Goal: Information Seeking & Learning: Learn about a topic

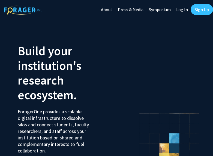
click at [184, 7] on link "Log In" at bounding box center [181, 9] width 17 height 19
select select
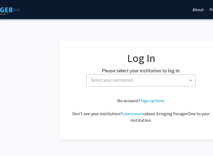
scroll to position [0, 29]
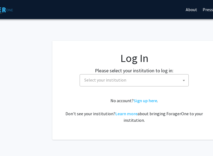
click at [140, 80] on span "Select your institution" at bounding box center [135, 80] width 106 height 11
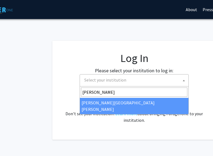
type input "[PERSON_NAME]"
select select "1"
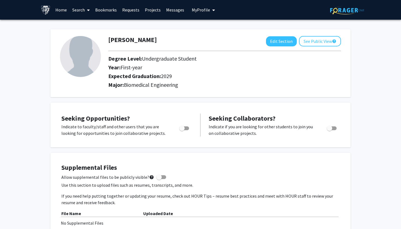
click at [80, 14] on link "Search" at bounding box center [80, 9] width 23 height 19
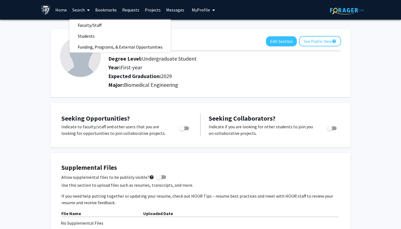
click at [80, 14] on link "Search" at bounding box center [80, 9] width 23 height 19
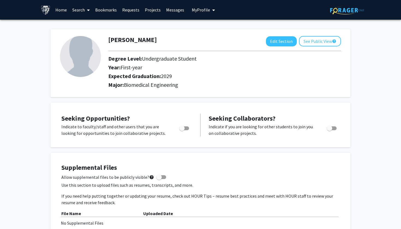
click at [80, 14] on link "Search" at bounding box center [80, 9] width 23 height 19
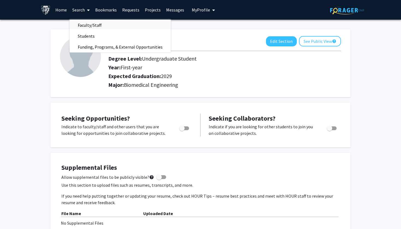
click at [86, 26] on span "Faculty/Staff" at bounding box center [89, 25] width 40 height 11
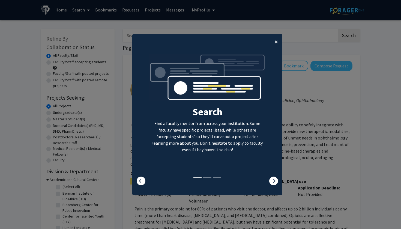
click at [213, 41] on span "×" at bounding box center [276, 41] width 4 height 8
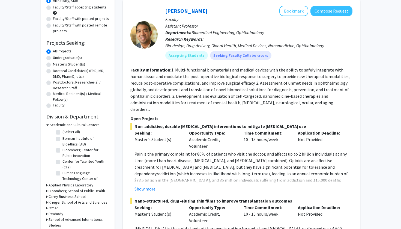
scroll to position [56, 0]
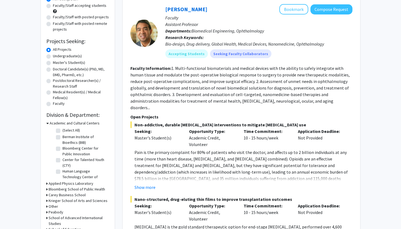
click at [77, 57] on label "Undergraduate(s)" at bounding box center [67, 56] width 29 height 6
click at [56, 57] on input "Undergraduate(s)" at bounding box center [55, 55] width 4 height 4
radio input "true"
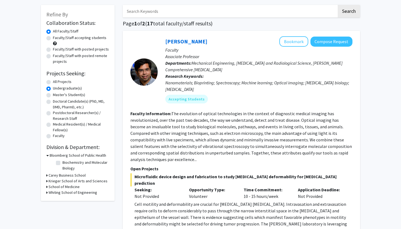
scroll to position [26, 0]
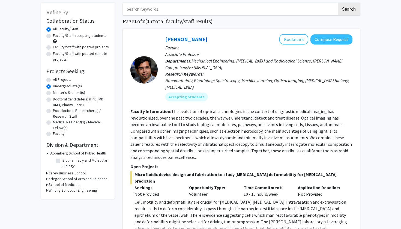
click at [69, 156] on h3 "Whiting School of Engineering" at bounding box center [73, 190] width 49 height 6
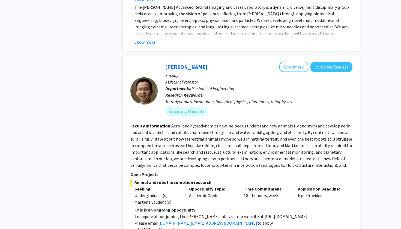
scroll to position [2280, 0]
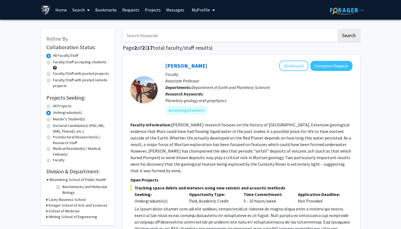
click at [61, 105] on label "All Projects" at bounding box center [62, 106] width 19 height 6
click at [56, 105] on input "All Projects" at bounding box center [55, 105] width 4 height 4
radio input "true"
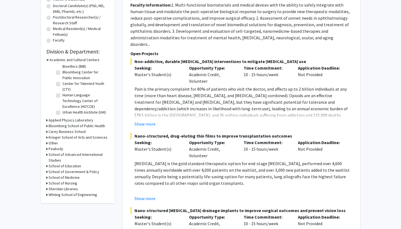
scroll to position [134, 0]
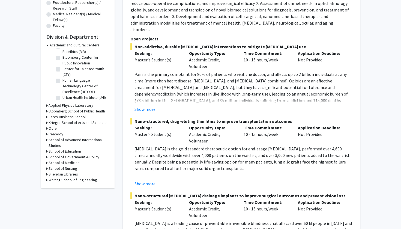
click at [85, 109] on h3 "Bloomberg School of Public Health" at bounding box center [77, 111] width 56 height 6
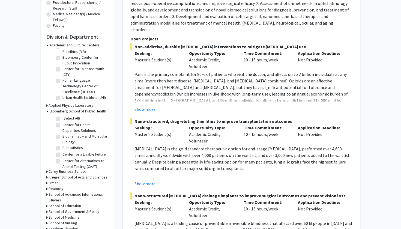
click at [84, 106] on h3 "Applied Physics Laboratory" at bounding box center [71, 105] width 45 height 6
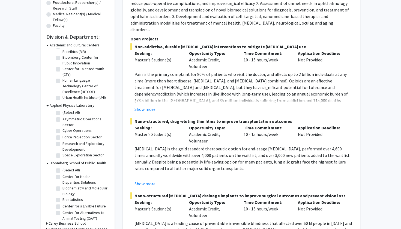
click at [79, 156] on h3 "Bloomberg School of Public Health" at bounding box center [78, 163] width 56 height 6
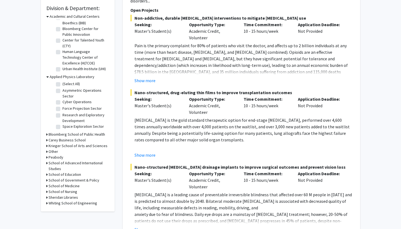
scroll to position [163, 0]
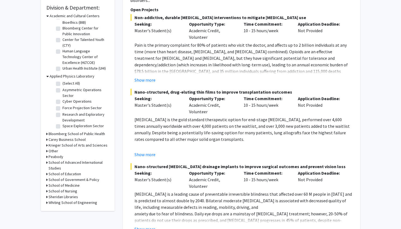
click at [78, 156] on h3 "Whiting School of Engineering" at bounding box center [73, 202] width 49 height 6
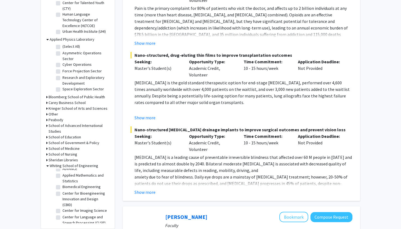
scroll to position [9, 0]
click at [87, 156] on label "Biomedical Engineering" at bounding box center [81, 188] width 38 height 6
click at [66, 156] on input "Biomedical Engineering" at bounding box center [64, 187] width 4 height 4
checkbox input "true"
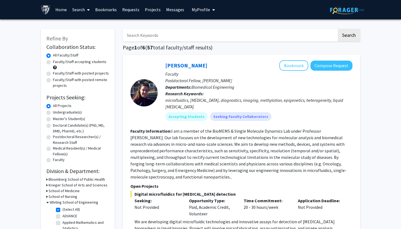
scroll to position [0, 0]
click at [159, 35] on input "Search Keywords" at bounding box center [230, 35] width 214 height 13
type input "[PERSON_NAME]"
click at [213, 36] on button "Search" at bounding box center [348, 35] width 22 height 13
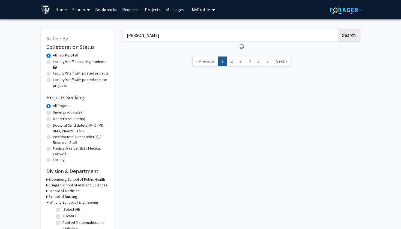
checkbox input "false"
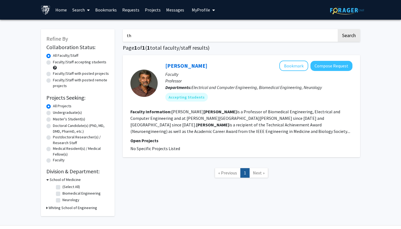
type input "t"
click at [213, 36] on button "Search" at bounding box center [348, 35] width 22 height 13
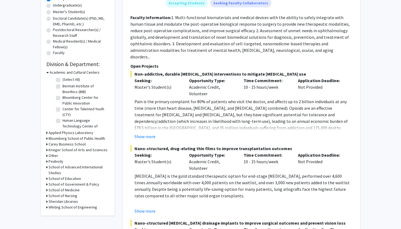
scroll to position [171, 0]
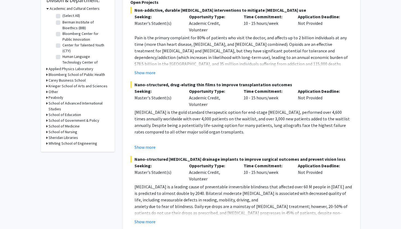
click at [72, 145] on h3 "Whiting School of Engineering" at bounding box center [73, 143] width 49 height 6
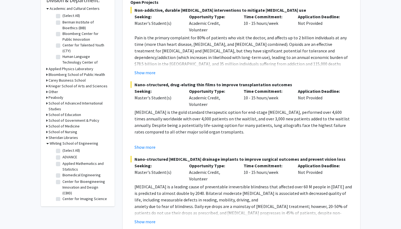
click at [80, 156] on label "Biomedical Engineering" at bounding box center [81, 175] width 38 height 6
click at [66, 156] on input "Biomedical Engineering" at bounding box center [64, 174] width 4 height 4
checkbox input "true"
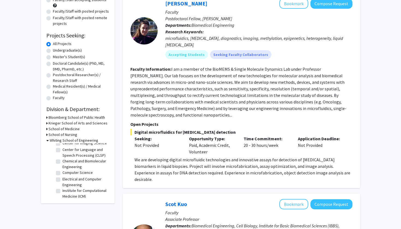
scroll to position [71, 0]
click at [72, 156] on label "Electrical and Computer Engineering" at bounding box center [84, 162] width 45 height 11
click at [66, 156] on input "Electrical and Computer Engineering" at bounding box center [64, 159] width 4 height 4
checkbox input "true"
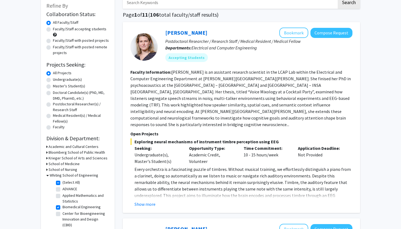
scroll to position [33, 0]
click at [140, 156] on button "Show more" at bounding box center [144, 203] width 21 height 7
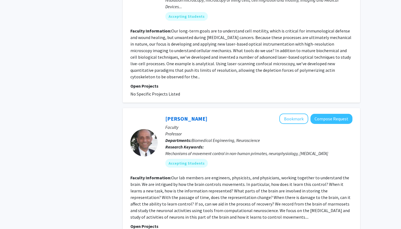
scroll to position [1586, 0]
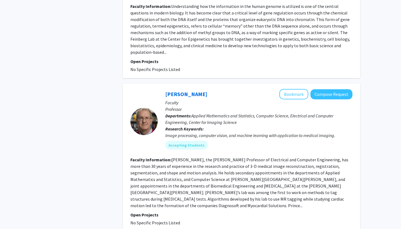
scroll to position [1343, 0]
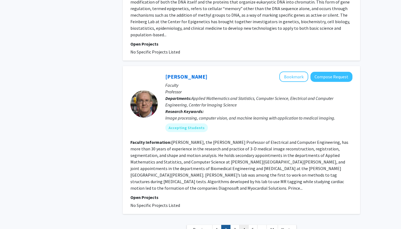
click at [213, 156] on ul "« Previous 1 2 3 4 5 ... 11 Next »" at bounding box center [241, 230] width 110 height 10
click at [213, 156] on link "3" at bounding box center [234, 230] width 9 height 10
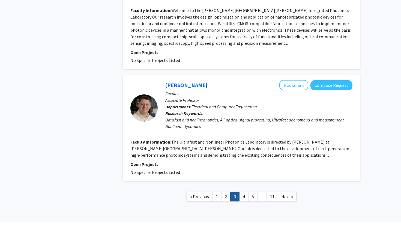
scroll to position [1064, 0]
click at [213, 156] on link "4" at bounding box center [243, 197] width 9 height 10
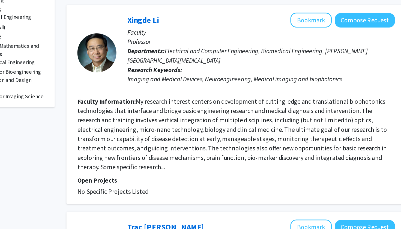
scroll to position [128, 0]
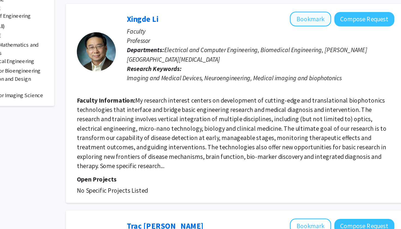
click at [213, 77] on button "Bookmark" at bounding box center [293, 82] width 29 height 10
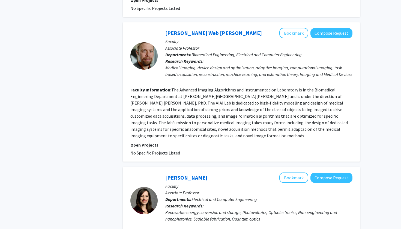
scroll to position [1129, 0]
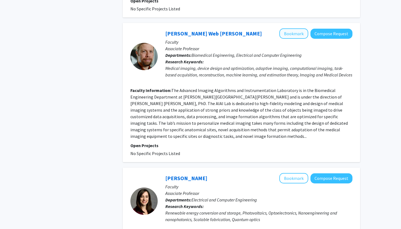
click at [213, 28] on button "Bookmark" at bounding box center [293, 33] width 29 height 10
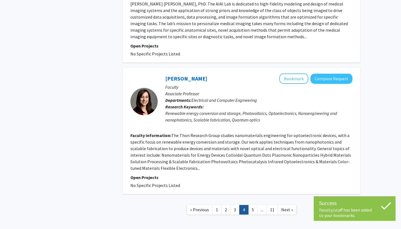
scroll to position [1228, 0]
click at [213, 156] on link "5" at bounding box center [252, 210] width 9 height 10
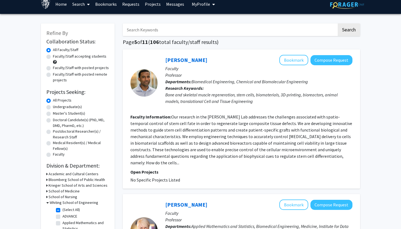
scroll to position [4, 0]
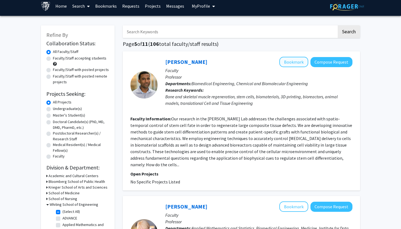
click at [213, 61] on button "Bookmark" at bounding box center [293, 62] width 29 height 10
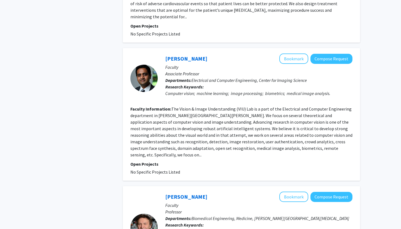
scroll to position [302, 0]
click at [213, 54] on button "Bookmark" at bounding box center [293, 59] width 29 height 10
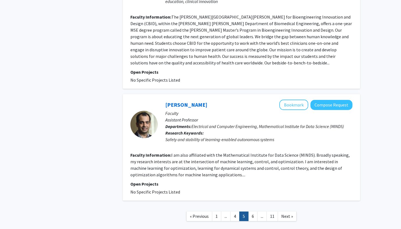
scroll to position [1245, 0]
click at [213, 156] on link "6" at bounding box center [252, 216] width 9 height 10
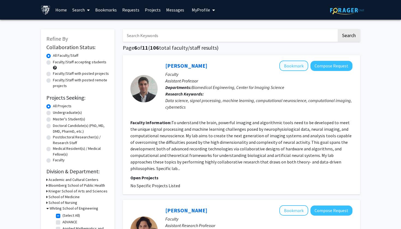
click at [213, 62] on button "Bookmark" at bounding box center [293, 65] width 29 height 10
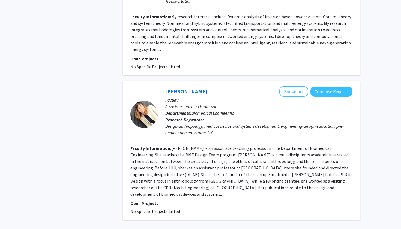
scroll to position [1208, 0]
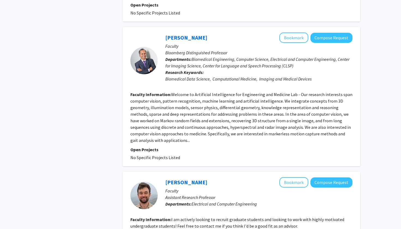
scroll to position [817, 0]
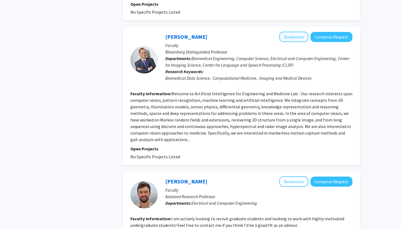
click at [213, 32] on button "Bookmark" at bounding box center [293, 37] width 29 height 10
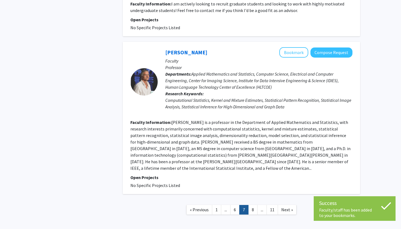
scroll to position [1032, 0]
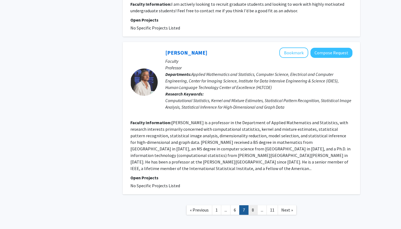
click at [213, 156] on link "8" at bounding box center [252, 210] width 9 height 10
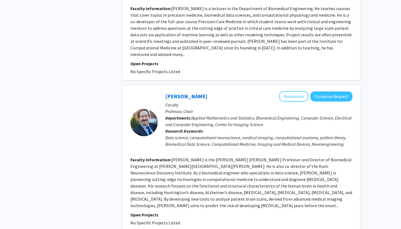
scroll to position [674, 0]
click at [213, 91] on button "Bookmark" at bounding box center [293, 96] width 29 height 10
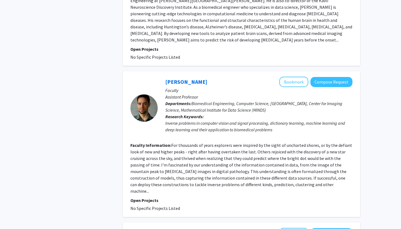
scroll to position [840, 0]
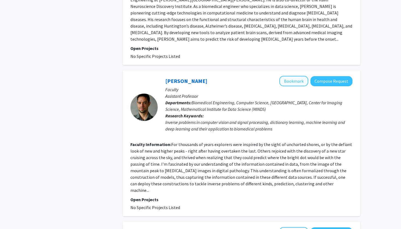
click at [213, 76] on button "Bookmark" at bounding box center [293, 81] width 29 height 10
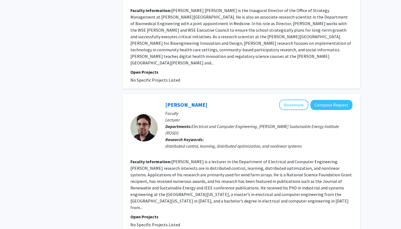
scroll to position [1250, 0]
